Goal: Task Accomplishment & Management: Use online tool/utility

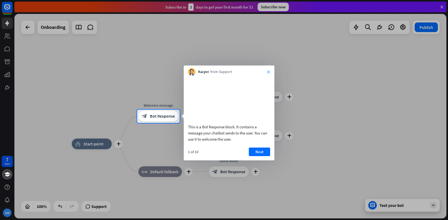
click at [268, 71] on icon "close" at bounding box center [268, 71] width 3 height 3
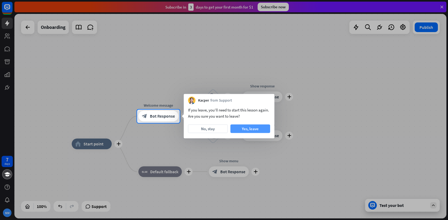
click at [251, 130] on button "Yes, leave" at bounding box center [251, 128] width 40 height 9
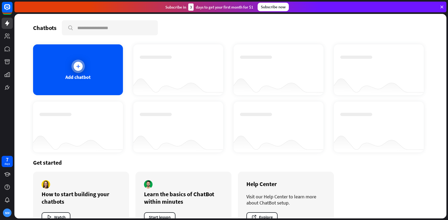
click at [83, 77] on div "Add chatbot" at bounding box center [77, 77] width 25 height 6
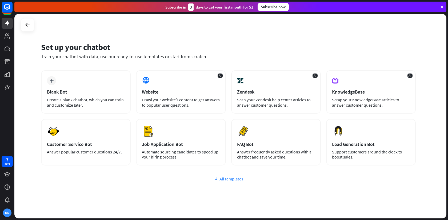
click at [232, 179] on div "All templates" at bounding box center [228, 178] width 375 height 5
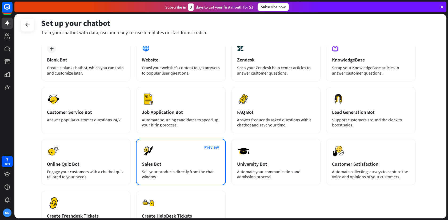
scroll to position [27, 0]
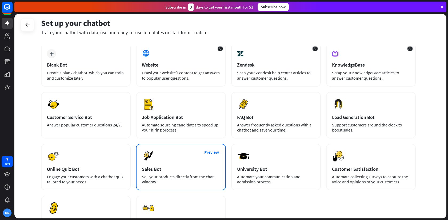
click at [165, 173] on div "Preview Sales Bot Sell your products directly from the chat window" at bounding box center [181, 167] width 90 height 46
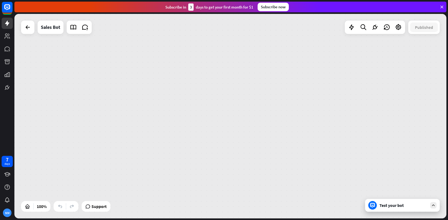
click at [247, 110] on div "home_2 Start point Welcome message block_bot_response Bot Response Main menu bl…" at bounding box center [230, 116] width 432 height 204
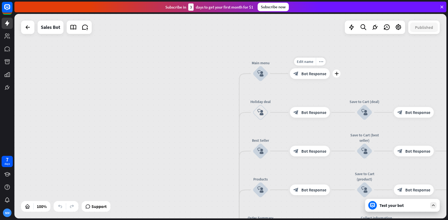
click at [309, 75] on span "Bot Response" at bounding box center [314, 73] width 25 height 5
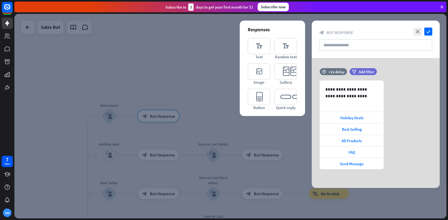
click at [443, 7] on icon at bounding box center [442, 7] width 5 height 5
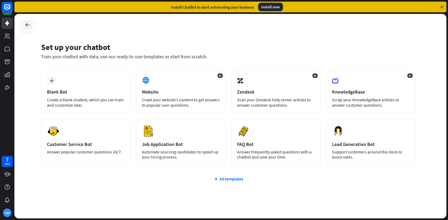
click at [27, 25] on icon at bounding box center [27, 25] width 6 height 6
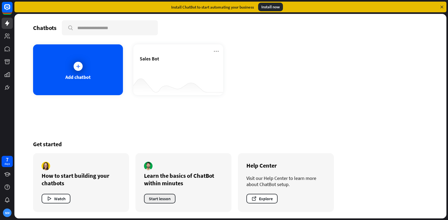
click at [162, 198] on button "Start lesson" at bounding box center [159, 199] width 31 height 10
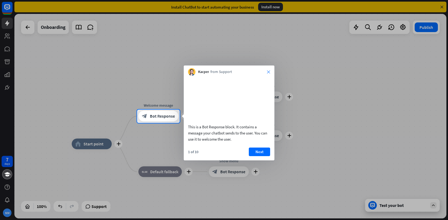
click at [269, 72] on icon "close" at bounding box center [268, 71] width 3 height 3
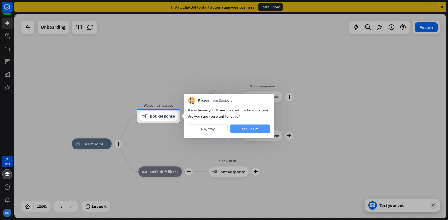
click at [249, 130] on button "Yes, leave" at bounding box center [251, 128] width 40 height 9
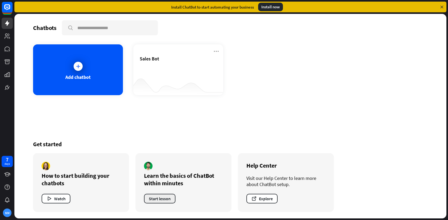
click at [164, 199] on button "Start lesson" at bounding box center [159, 199] width 31 height 10
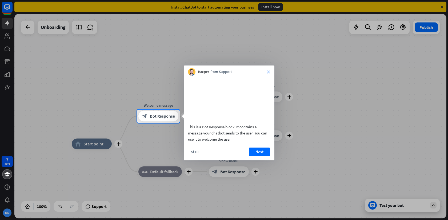
click at [269, 72] on icon "close" at bounding box center [268, 71] width 3 height 3
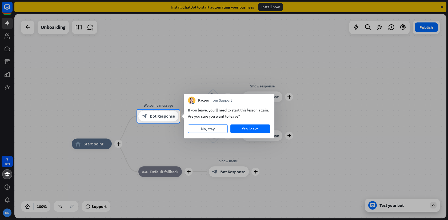
click at [208, 131] on button "No, stay" at bounding box center [208, 128] width 40 height 9
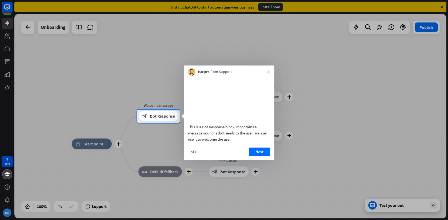
click at [269, 71] on icon "close" at bounding box center [268, 71] width 3 height 3
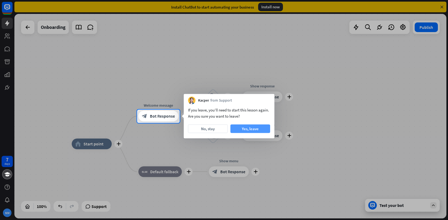
click at [255, 129] on button "Yes, leave" at bounding box center [251, 128] width 40 height 9
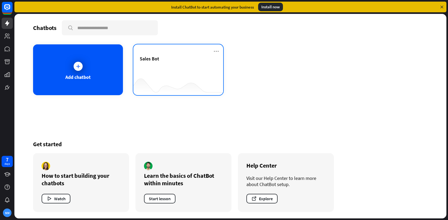
click at [156, 59] on span "Sales Bot" at bounding box center [149, 59] width 19 height 6
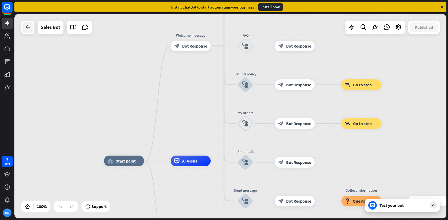
click at [27, 27] on icon at bounding box center [28, 27] width 6 height 6
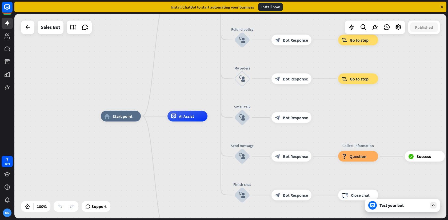
click at [270, 9] on div "Install now" at bounding box center [270, 7] width 25 height 9
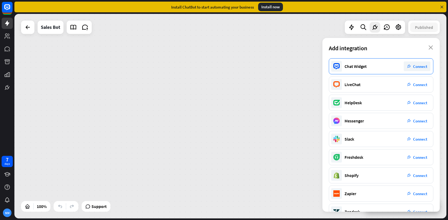
click at [369, 68] on div "Chat Widget plug_integration Connect" at bounding box center [381, 66] width 105 height 16
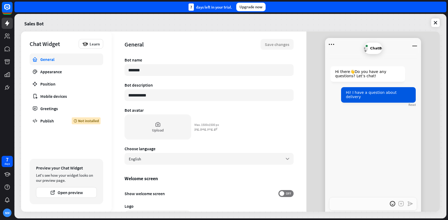
type textarea "*"
